Goal: Task Accomplishment & Management: Use online tool/utility

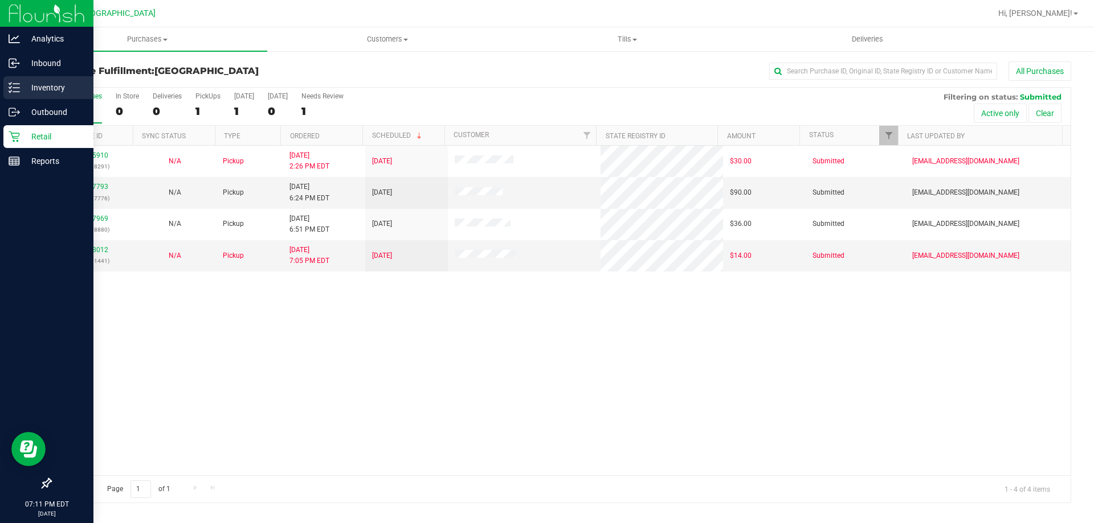
click at [19, 89] on icon at bounding box center [14, 87] width 11 height 11
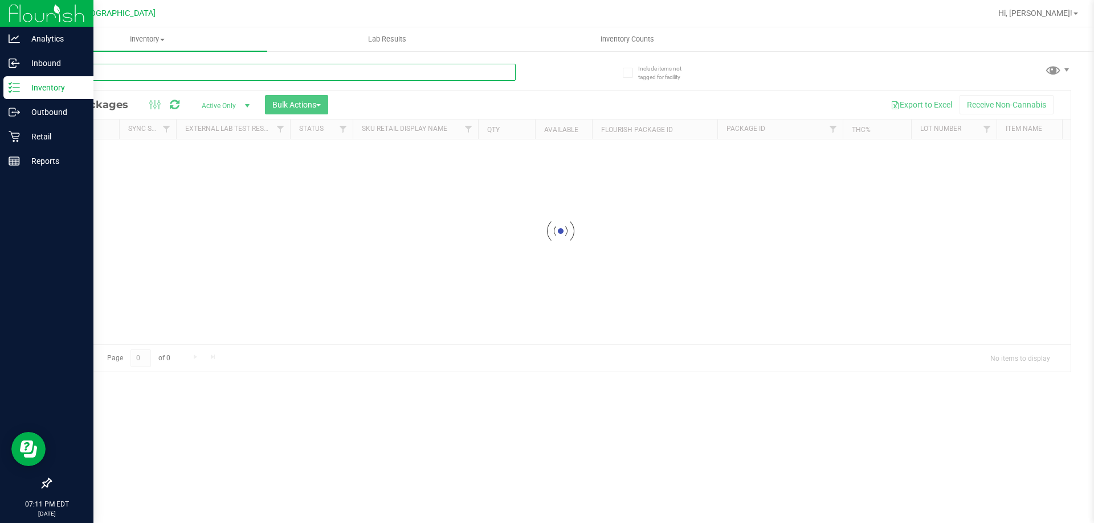
click at [201, 76] on input "text" at bounding box center [282, 72] width 465 height 17
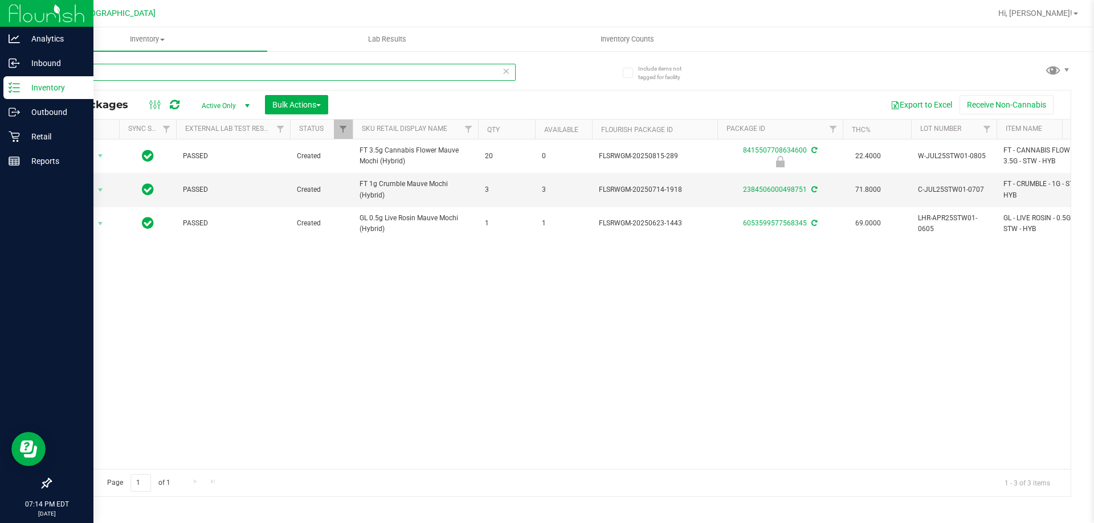
type input "m"
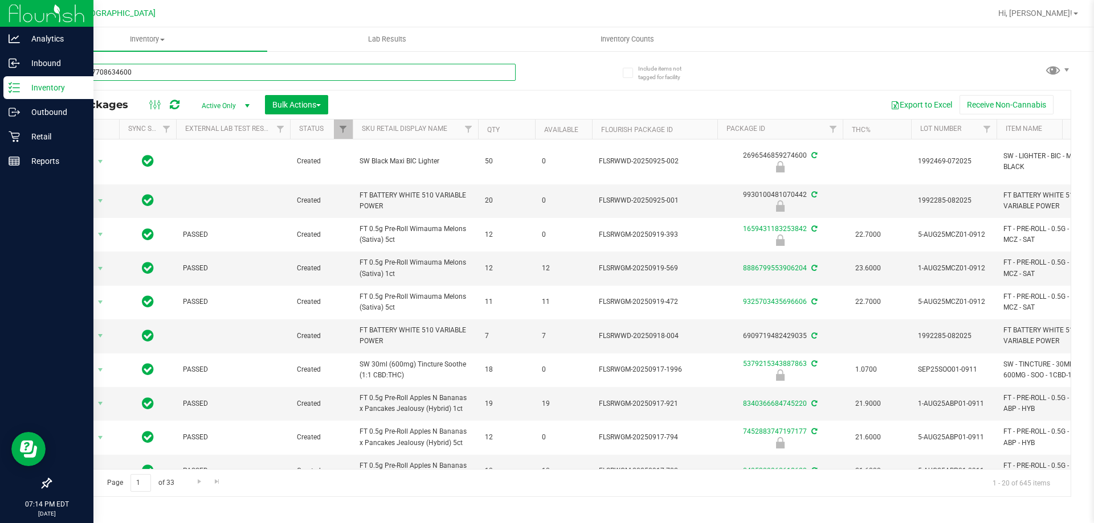
type input "8415507708634600"
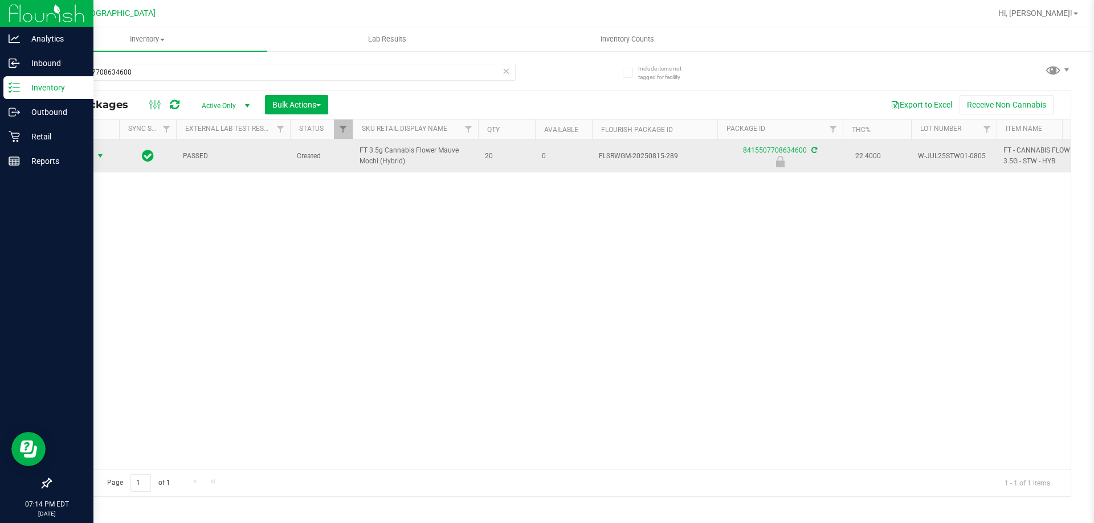
click at [101, 161] on span "select" at bounding box center [100, 156] width 9 height 9
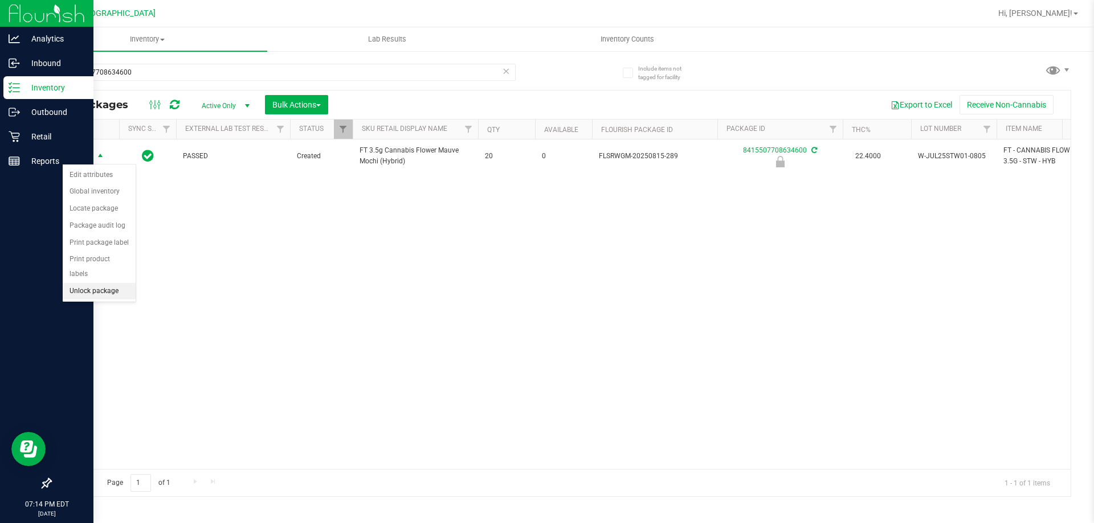
click at [97, 283] on li "Unlock package" at bounding box center [99, 291] width 73 height 17
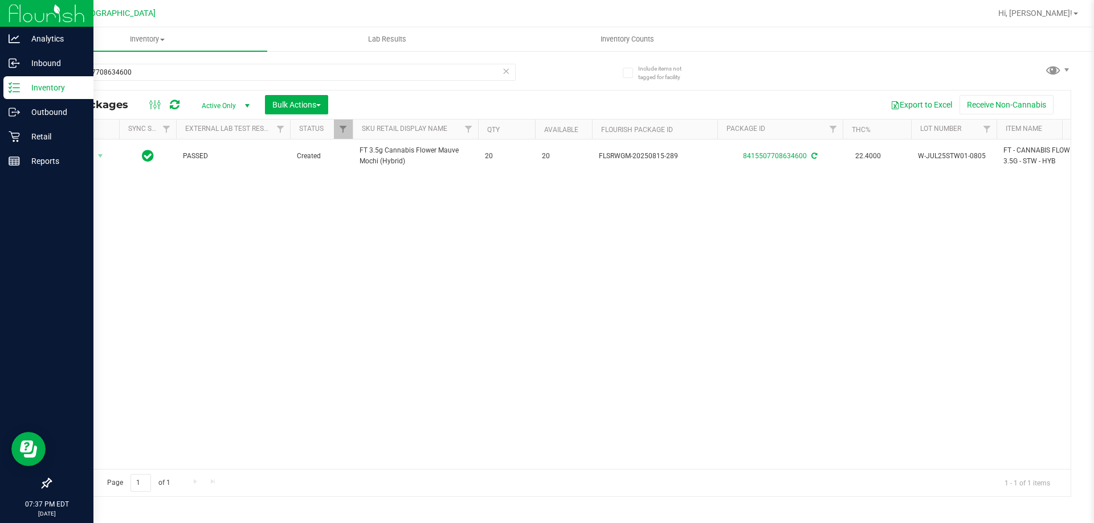
click at [206, 206] on div "Action Action Adjust qty Create package Edit attributes Global inventory Locate…" at bounding box center [561, 305] width 1020 height 330
